Goal: Check status: Check status

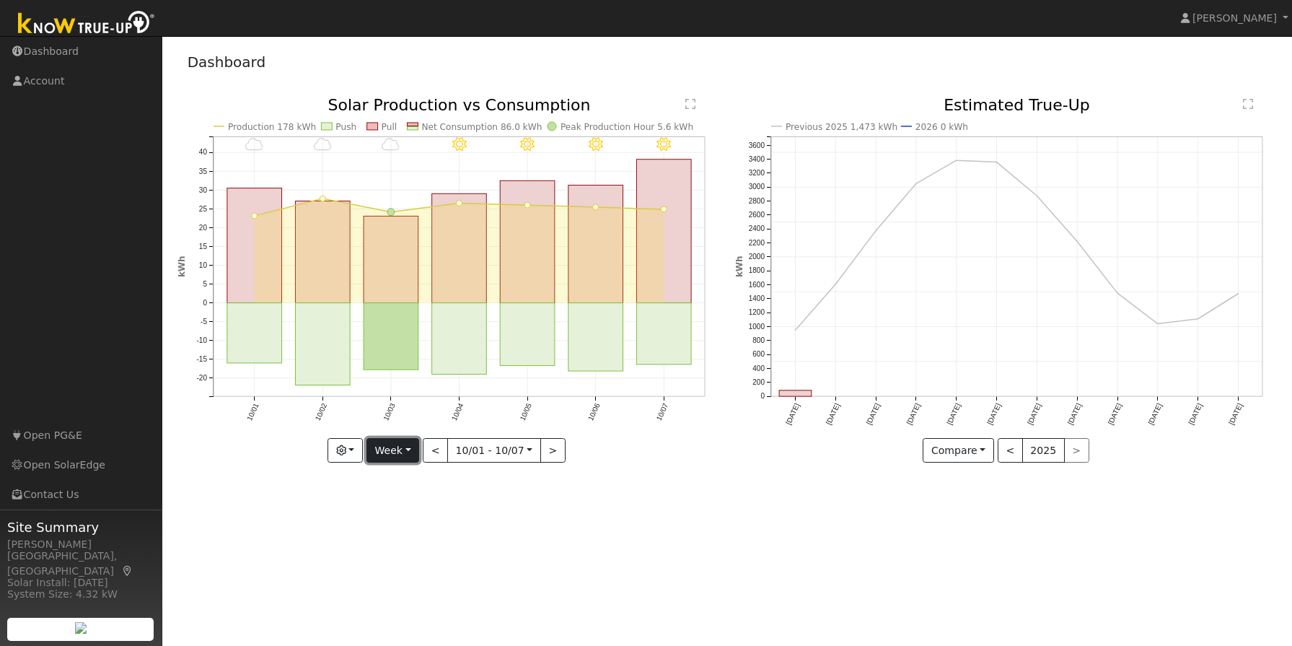
click at [398, 446] on button "Week" at bounding box center [392, 450] width 53 height 25
click at [412, 522] on link "Month" at bounding box center [417, 521] width 100 height 20
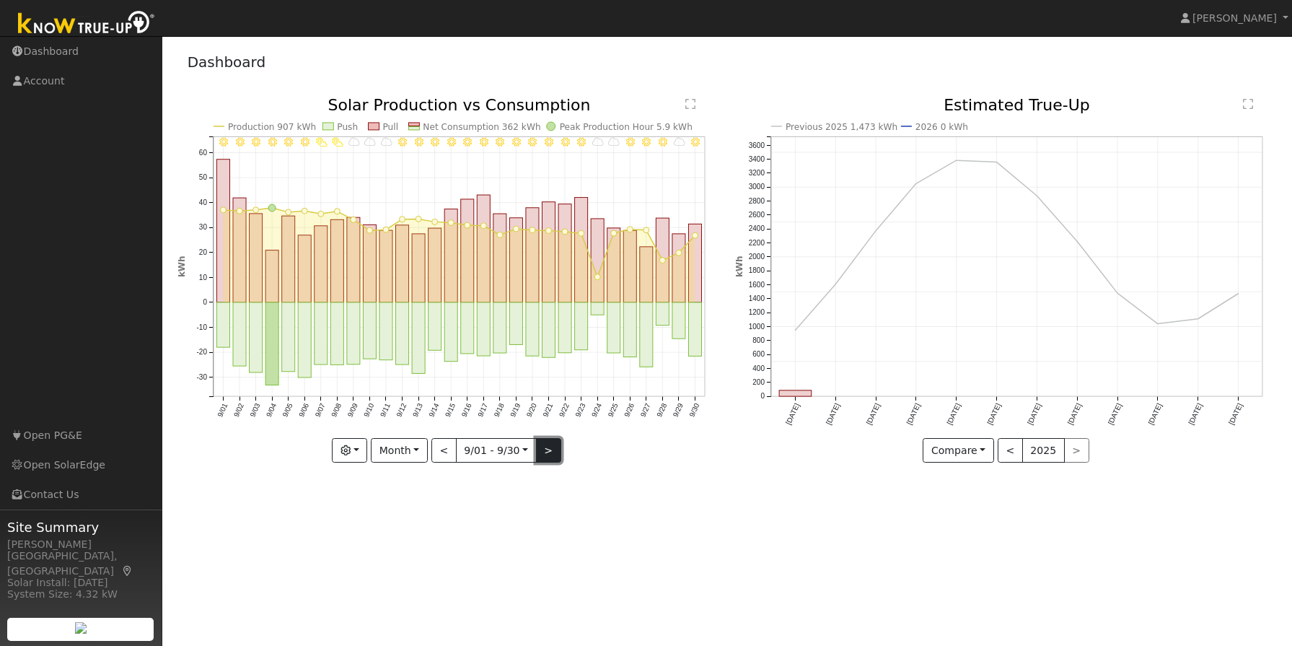
click at [546, 453] on button ">" at bounding box center [548, 450] width 25 height 25
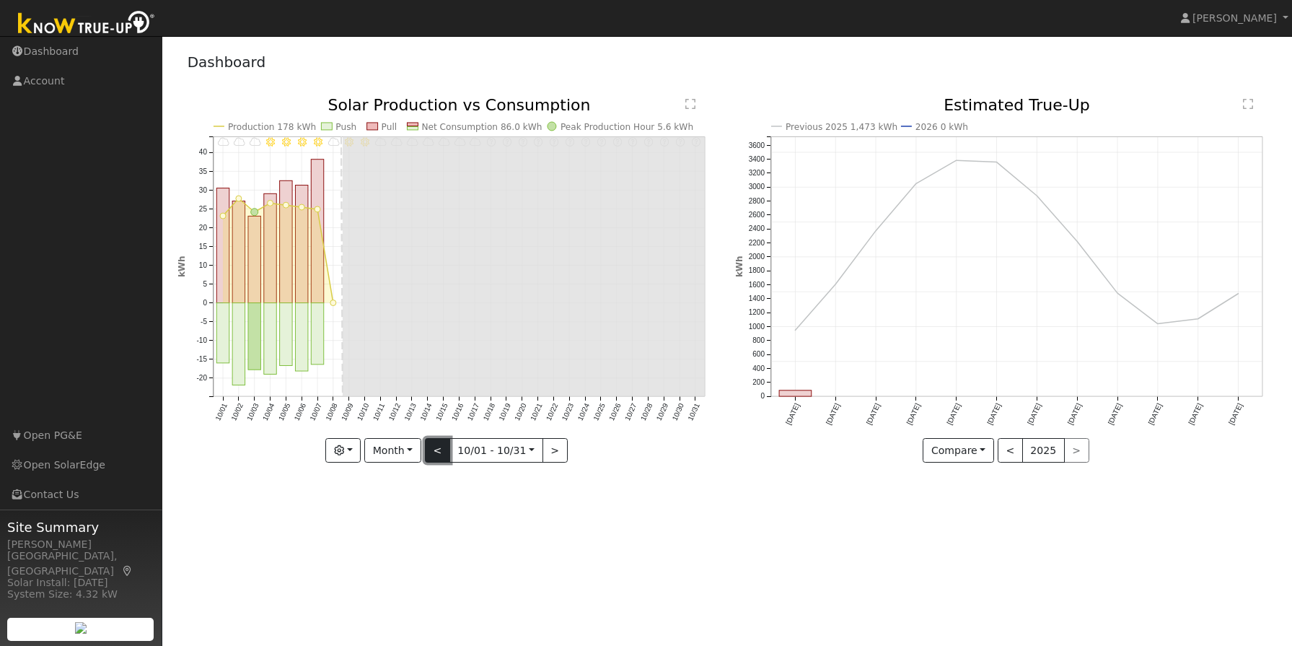
click at [439, 457] on button "<" at bounding box center [437, 450] width 25 height 25
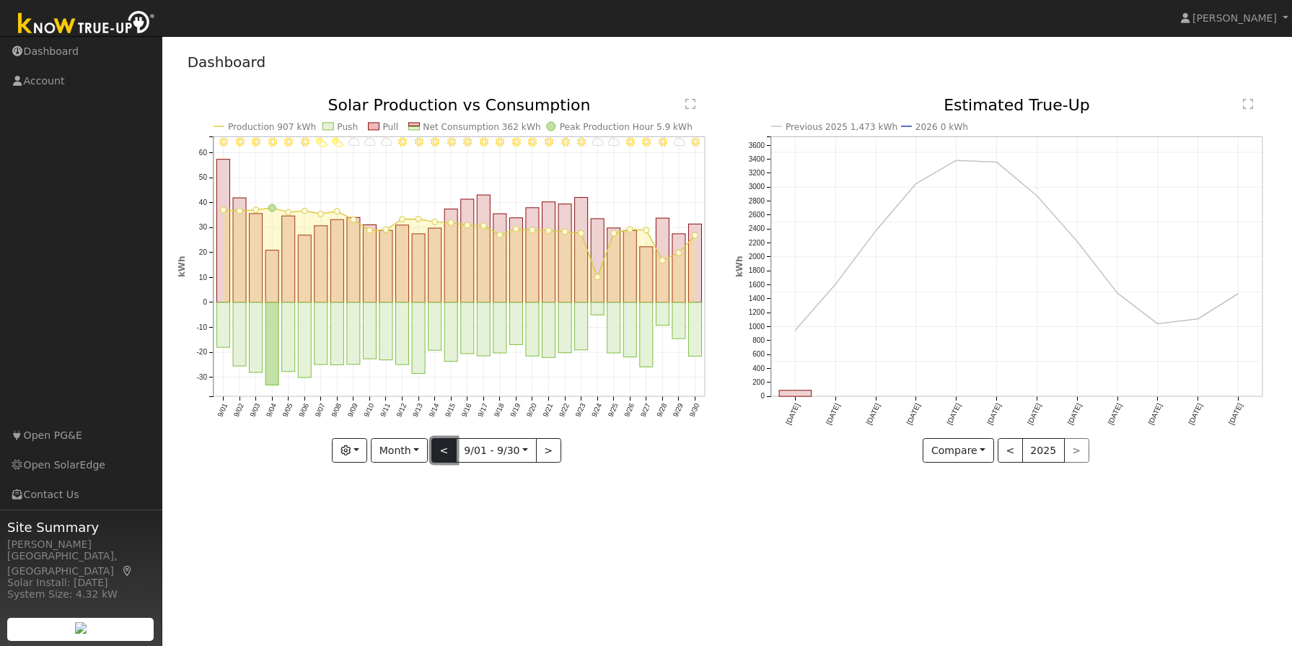
click at [439, 457] on button "<" at bounding box center [443, 450] width 25 height 25
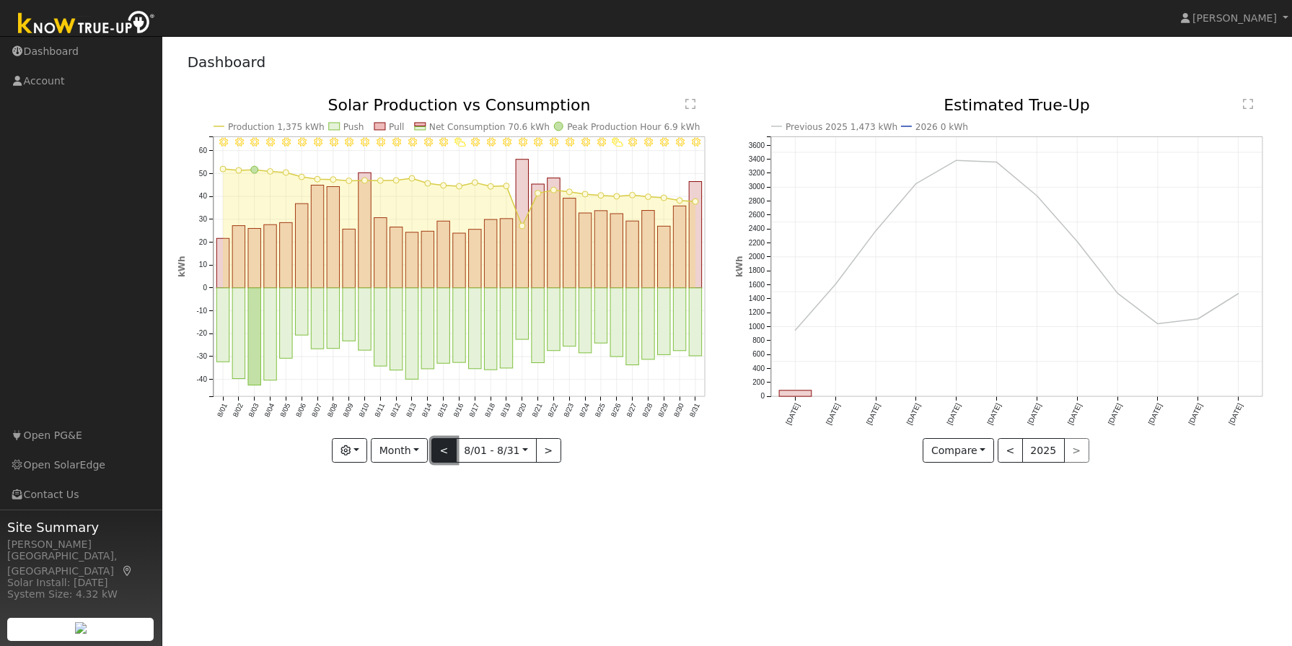
click at [439, 457] on button "<" at bounding box center [443, 450] width 25 height 25
type input "[DATE]"
